Goal: Task Accomplishment & Management: Complete application form

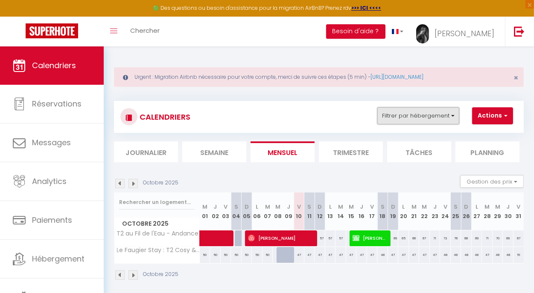
click at [386, 107] on button "Filtrer par hébergement" at bounding box center [418, 115] width 82 height 17
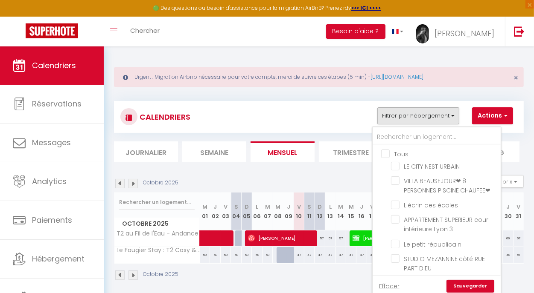
click at [382, 149] on input "Tous" at bounding box center [445, 153] width 128 height 9
checkbox input "true"
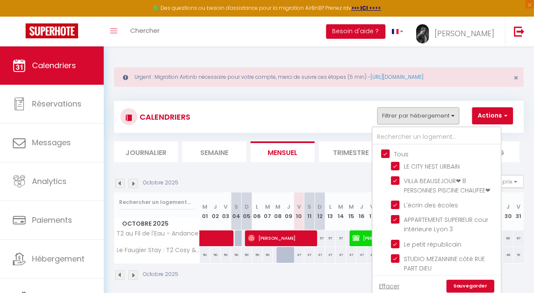
checkbox input "true"
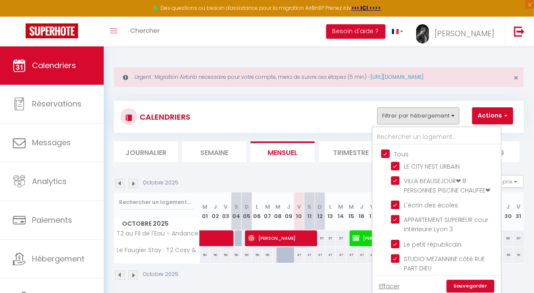
checkbox input "true"
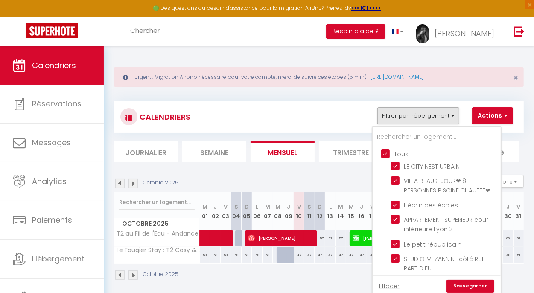
checkbox input "true"
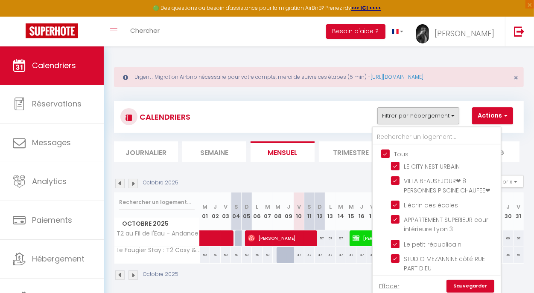
checkbox input "true"
click at [384, 155] on input "Tous" at bounding box center [445, 153] width 128 height 9
checkbox input "false"
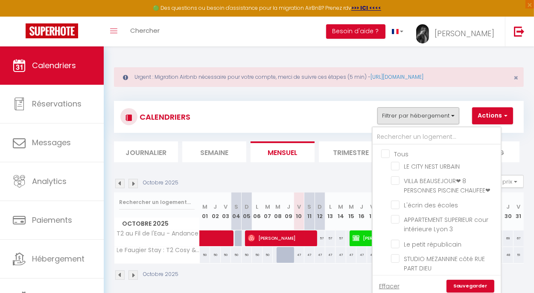
checkbox input "false"
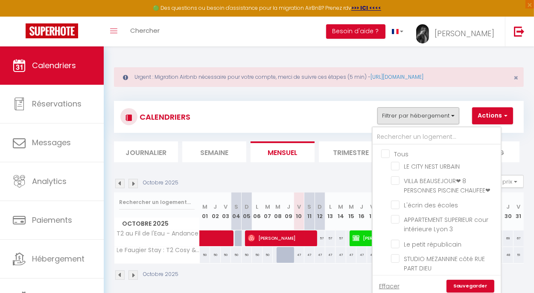
checkbox input "false"
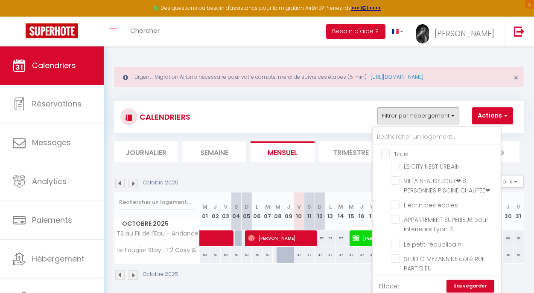
checkbox input "false"
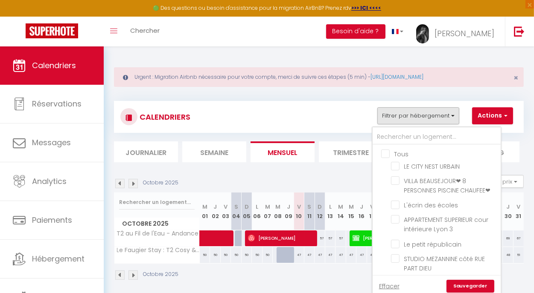
checkbox input "false"
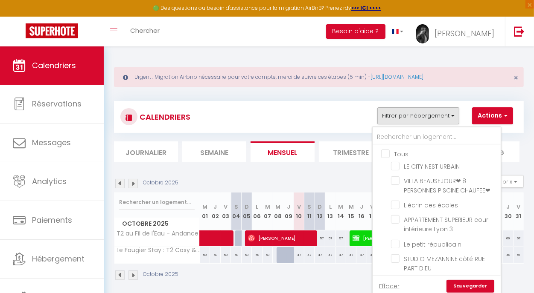
checkbox input "false"
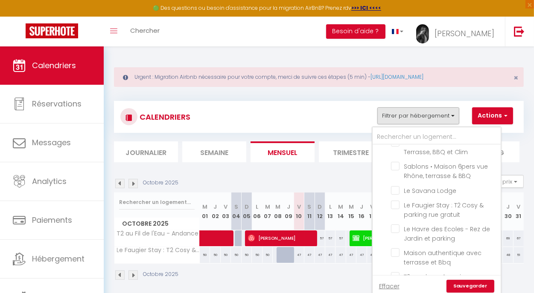
scroll to position [316, 0]
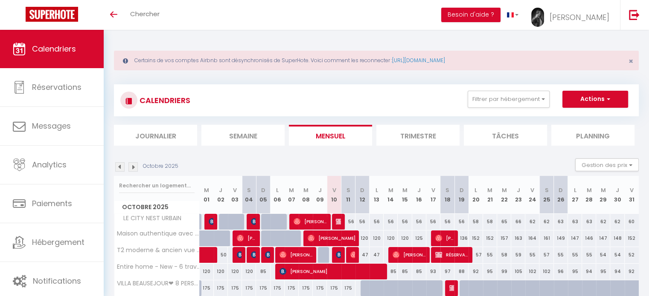
click at [171, 15] on div "Toggle menubar Chercher BUTTON Besoin d'aide ? Rachida Paramètres Équipe" at bounding box center [352, 15] width 580 height 30
click at [151, 15] on span "Chercher" at bounding box center [144, 13] width 29 height 9
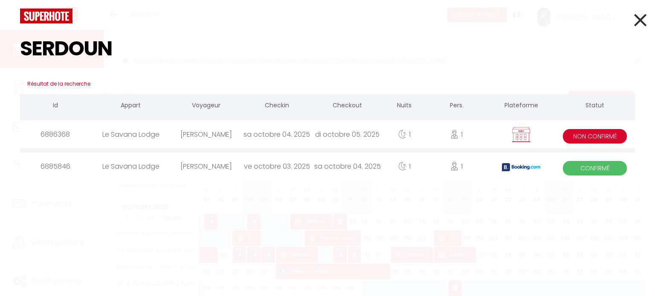
type input "SERDOUN"
click at [48, 135] on div "6886368" at bounding box center [55, 135] width 71 height 28
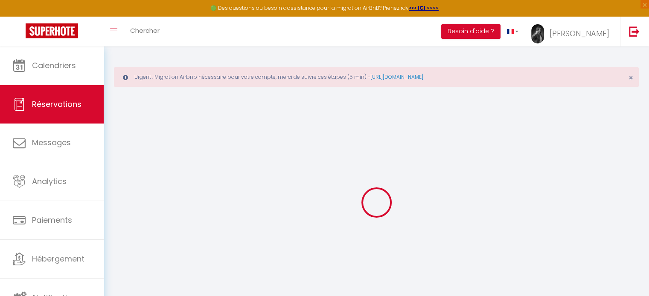
type input "Lina"
type input "Serdoun"
type input "lina.srdn@gmail.com"
type input "+33745454528"
type input "Montpellier"
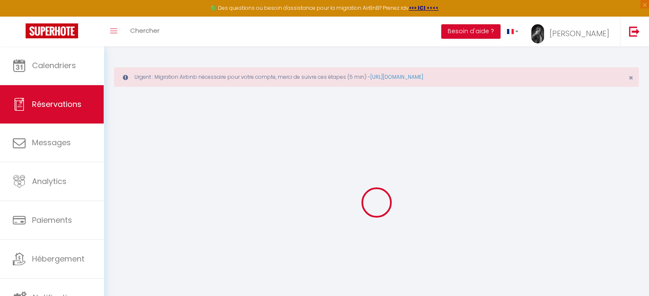
select select "FR"
select select "15321"
select select "1"
type input "Sam 04 Octobre 2025"
select select
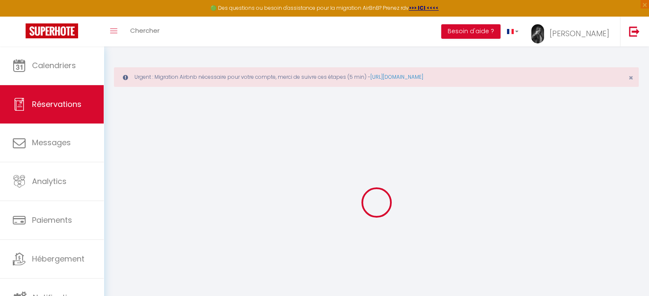
type input "Dim 05 Octobre 2025"
select select
type input "1"
select select "10"
select select
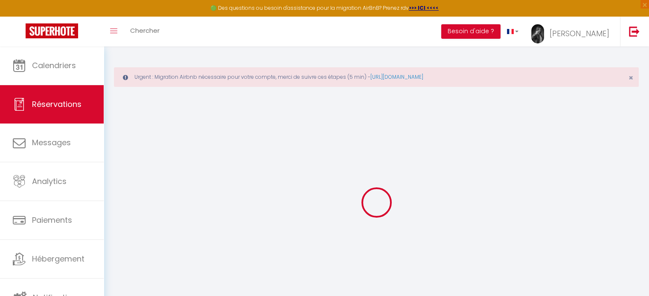
type input "68"
checkbox input "false"
type input "68"
type input "0"
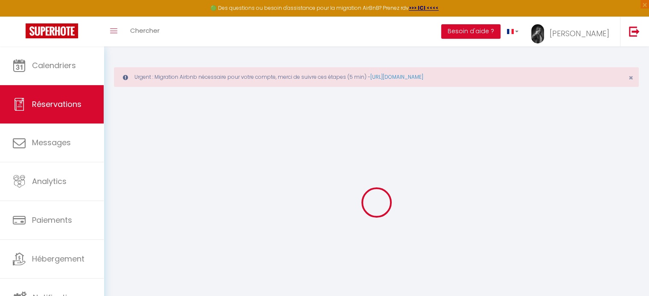
type input "0"
select select
select select "14"
checkbox input "false"
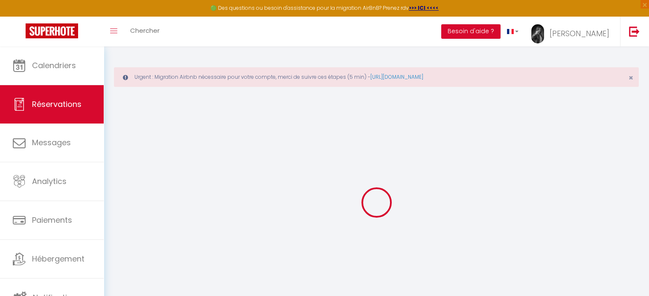
select select
checkbox input "false"
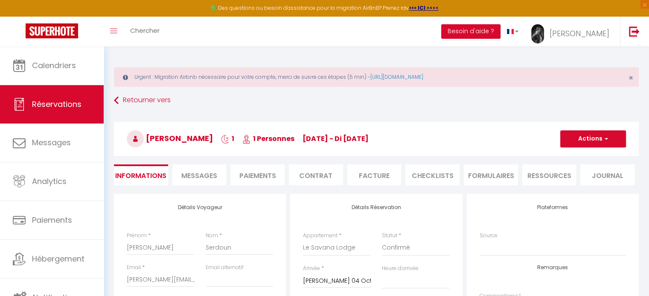
select select
checkbox input "false"
select select
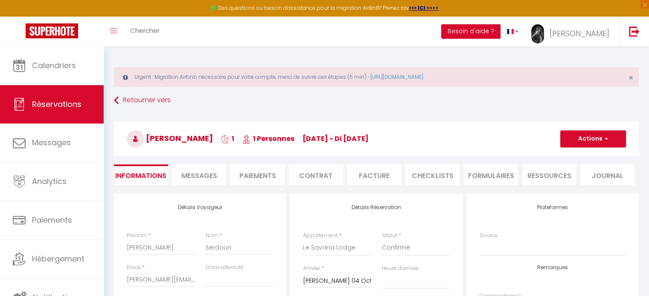
checkbox input "false"
select select
checkbox input "false"
select select
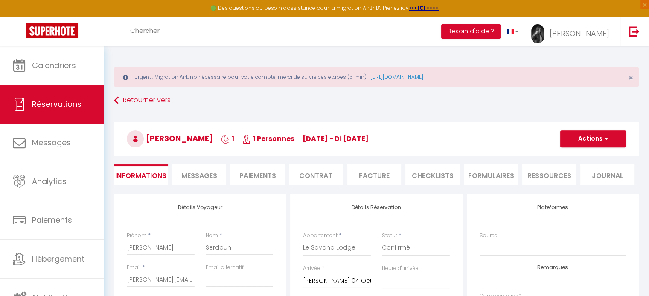
select select
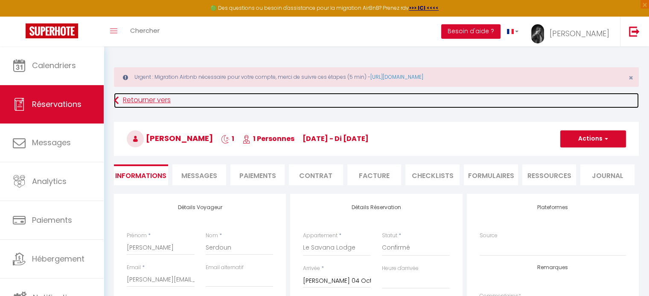
click at [138, 99] on link "Retourner vers" at bounding box center [376, 100] width 525 height 15
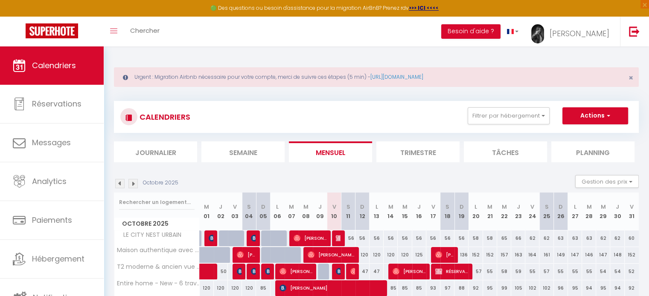
click at [179, 39] on div "Toggle menubar Chercher BUTTON Besoin d'aide ? Rachida Paramètres Équipe" at bounding box center [352, 32] width 580 height 30
click at [168, 28] on div "Toggle menubar Chercher BUTTON Besoin d'aide ? Rachida Paramètres Équipe" at bounding box center [352, 32] width 580 height 30
click at [155, 29] on span "Chercher" at bounding box center [144, 30] width 29 height 9
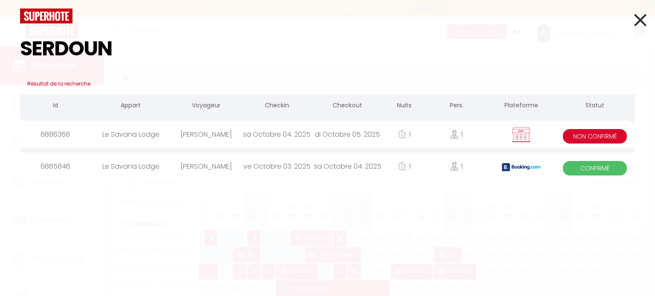
type input "SERDOUN"
click at [54, 168] on div "6885846" at bounding box center [55, 167] width 71 height 28
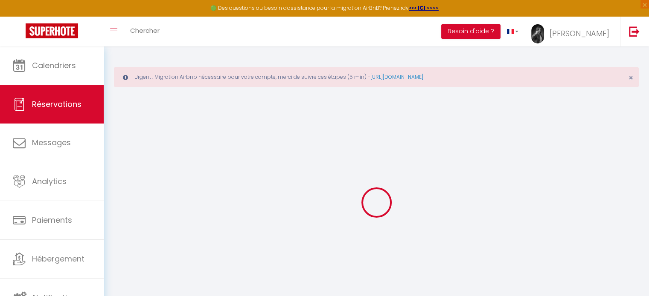
select select
checkbox input "false"
type textarea "** THIS RESERVATION HAS BEEN PRE-PAID ** BOOKING NOTE : Payment charge is EUR 1…"
type input "38"
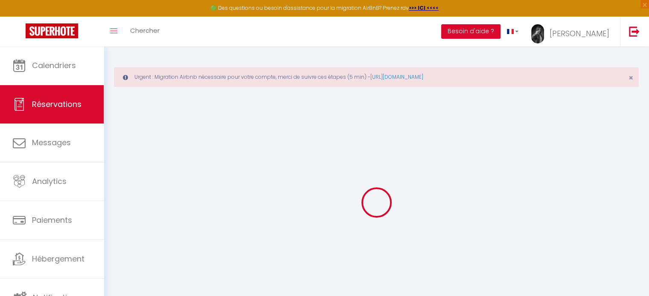
type input "1.9"
select select
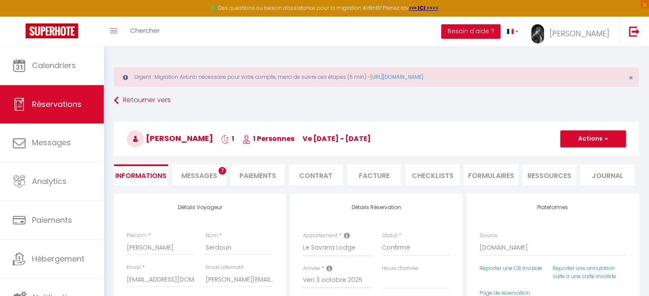
checkbox input "false"
select select "21:00"
select select "11:00"
click at [247, 174] on li "Paiements" at bounding box center [257, 175] width 54 height 21
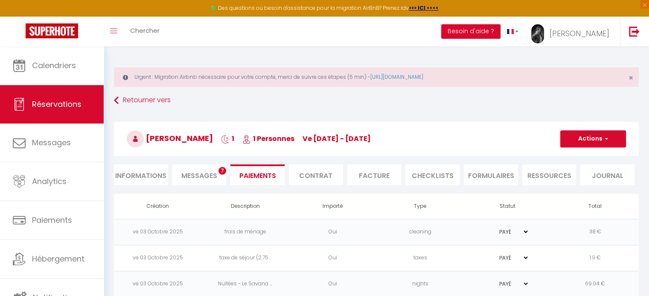
scroll to position [46, 0]
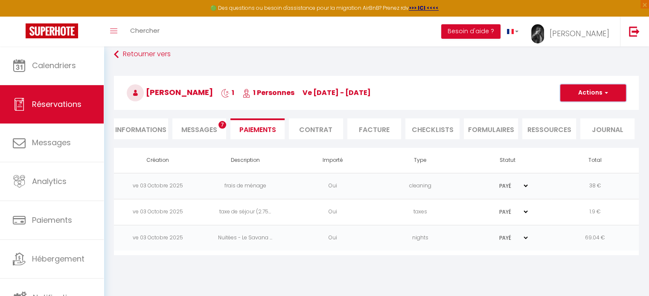
click at [585, 90] on button "Actions" at bounding box center [593, 92] width 66 height 17
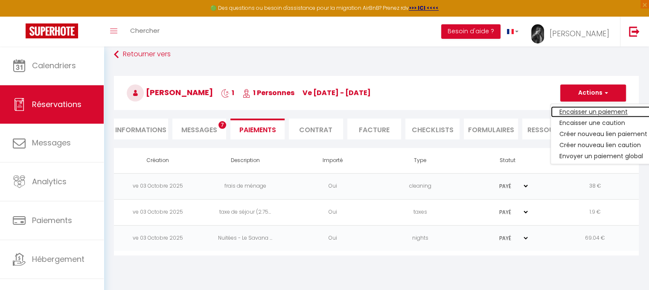
click at [578, 108] on link "Encaisser un paiement" at bounding box center [603, 111] width 105 height 11
select select "nights"
type input "lserdo.723173@guest.booking.com"
select select "2851"
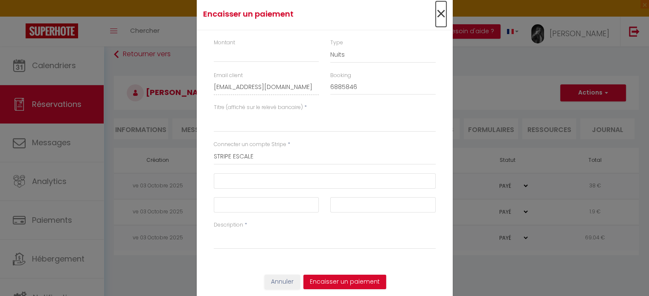
click at [435, 14] on span "×" at bounding box center [440, 14] width 11 height 26
